Goal: Task Accomplishment & Management: Use online tool/utility

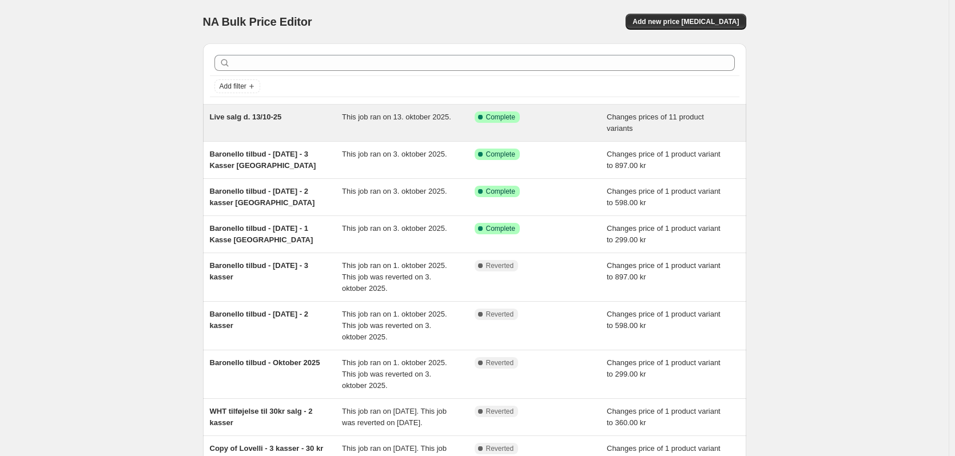
click at [248, 124] on div "Live salg d. 13/10-25" at bounding box center [276, 123] width 133 height 23
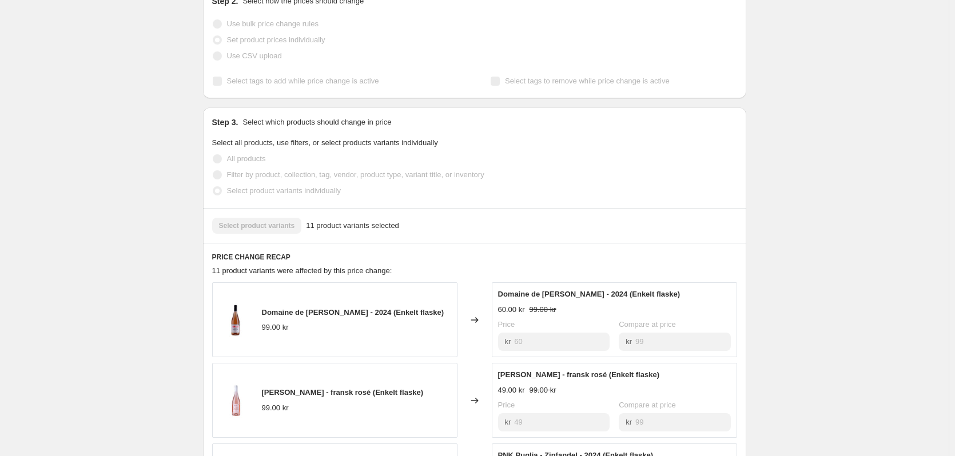
scroll to position [286, 0]
